Goal: Transaction & Acquisition: Purchase product/service

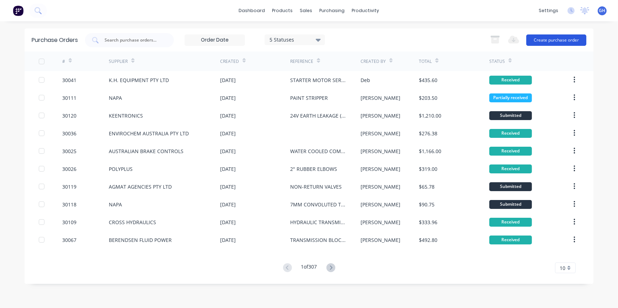
click at [555, 39] on button "Create purchase order" at bounding box center [556, 40] width 60 height 11
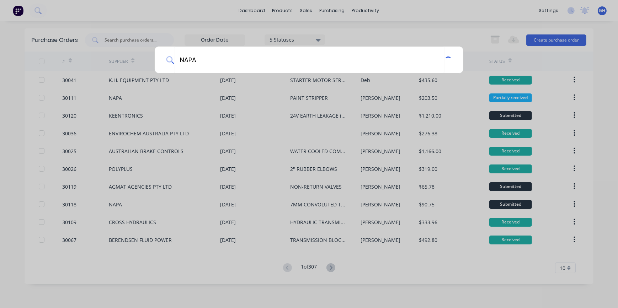
type input "NAPA"
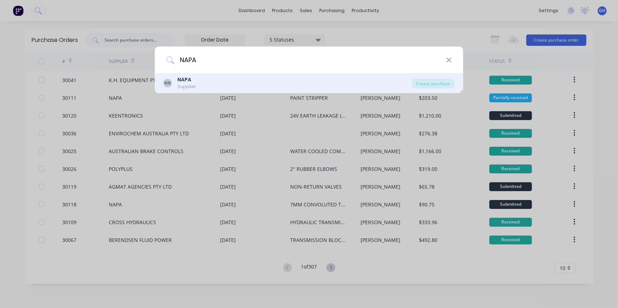
click at [199, 85] on div "NN NAPA Supplier" at bounding box center [288, 83] width 249 height 14
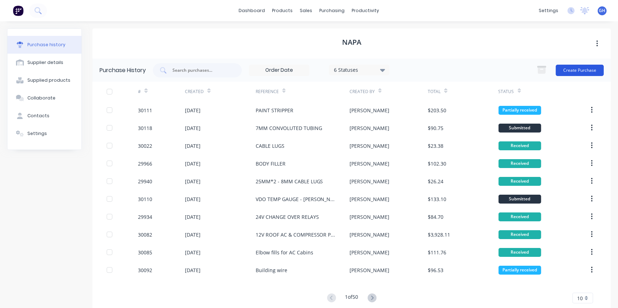
click at [578, 72] on button "Create Purchase" at bounding box center [580, 70] width 48 height 11
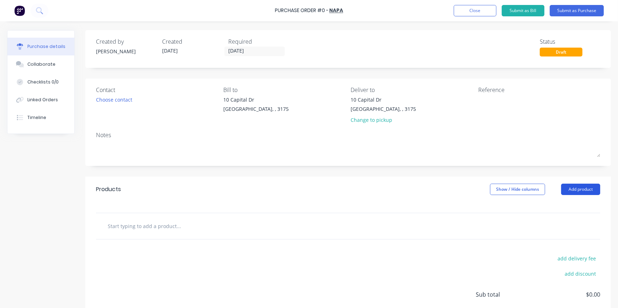
click at [569, 192] on button "Add product" at bounding box center [580, 189] width 39 height 11
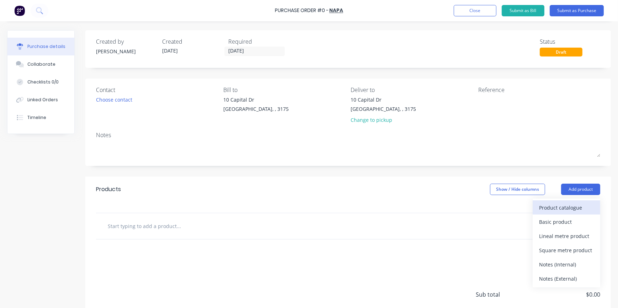
click at [550, 207] on div "Product catalogue" at bounding box center [566, 208] width 55 height 10
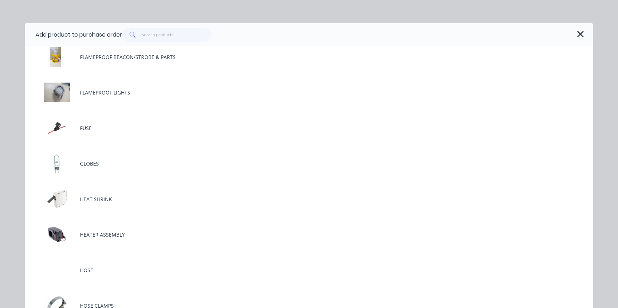
scroll to position [1002, 0]
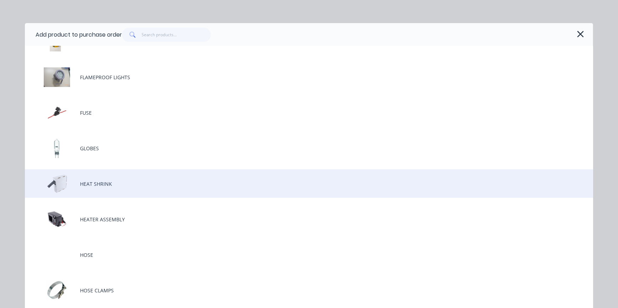
click at [104, 183] on div "HEAT SHRINK" at bounding box center [309, 184] width 568 height 28
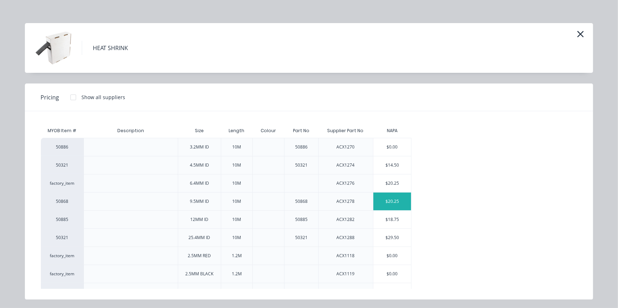
click at [381, 205] on div "$20.25" at bounding box center [392, 202] width 38 height 18
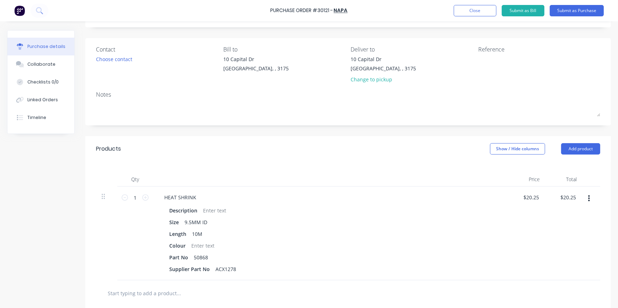
scroll to position [97, 0]
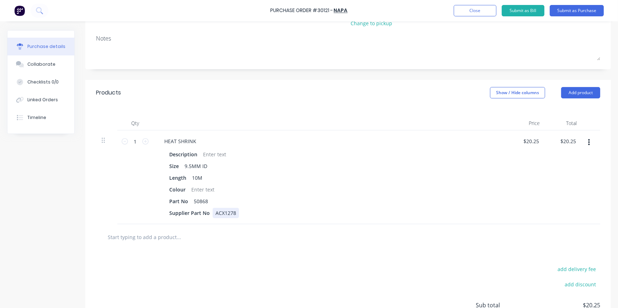
click at [215, 213] on div "ACX1278" at bounding box center [226, 213] width 26 height 10
drag, startPoint x: 215, startPoint y: 213, endPoint x: 234, endPoint y: 213, distance: 19.2
click at [234, 213] on div "ACX1278" at bounding box center [226, 213] width 26 height 10
copy div "ACX1278"
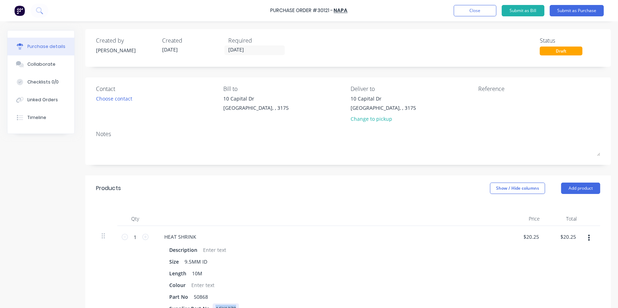
scroll to position [0, 0]
drag, startPoint x: 318, startPoint y: 10, endPoint x: 329, endPoint y: 10, distance: 10.7
click at [329, 10] on div "Purchase Order #30121 -" at bounding box center [302, 10] width 63 height 7
drag, startPoint x: 329, startPoint y: 10, endPoint x: 323, endPoint y: 10, distance: 5.3
drag, startPoint x: 323, startPoint y: 10, endPoint x: 245, endPoint y: 16, distance: 78.2
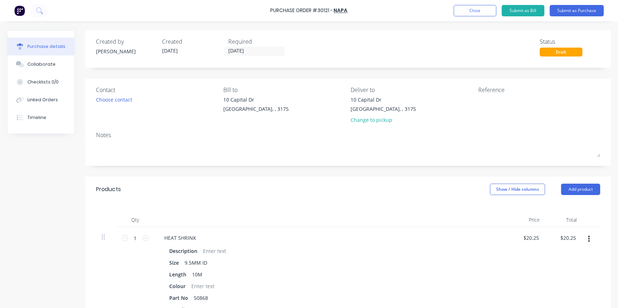
click at [241, 17] on div "Purchase Order #30121 - NAPA Add product Close Submit as Bill Submit as Purchase" at bounding box center [309, 10] width 618 height 21
drag, startPoint x: 318, startPoint y: 10, endPoint x: 330, endPoint y: 9, distance: 11.8
click at [330, 9] on div "Purchase Order #30121 -" at bounding box center [302, 10] width 63 height 7
copy div "30121"
drag, startPoint x: 483, startPoint y: 101, endPoint x: 608, endPoint y: 101, distance: 125.2
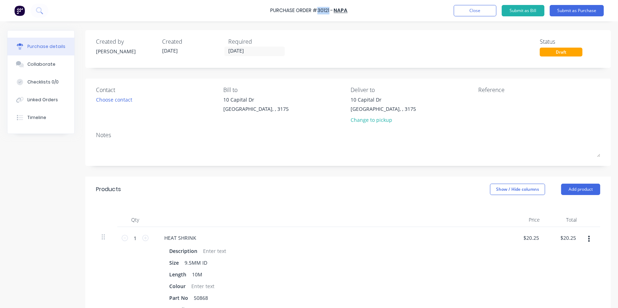
click at [608, 101] on div "Purchase details Collaborate Checklists 0/0 Linked Orders Timeline Created by […" at bounding box center [309, 143] width 618 height 273
click at [147, 240] on icon at bounding box center [145, 238] width 6 height 6
type input "2"
type input "$40.50"
click at [478, 106] on textarea at bounding box center [522, 104] width 89 height 16
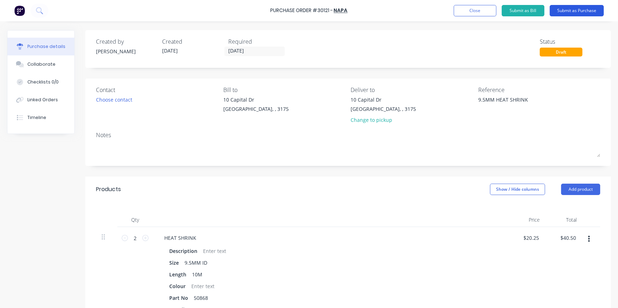
type textarea "9.5MM HEAT SHRINK"
type textarea "x"
type textarea "9.5MM HEAT SHRINK"
click at [582, 14] on button "Submit as Purchase" at bounding box center [577, 10] width 54 height 11
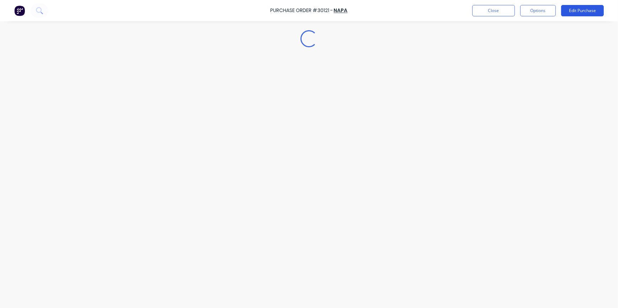
type textarea "x"
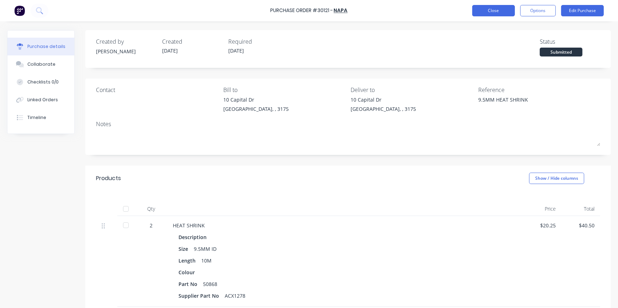
click at [491, 11] on button "Close" at bounding box center [493, 10] width 43 height 11
